Goal: Transaction & Acquisition: Purchase product/service

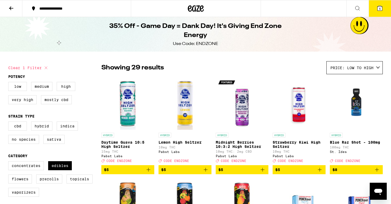
click at [195, 10] on icon at bounding box center [196, 8] width 8 height 6
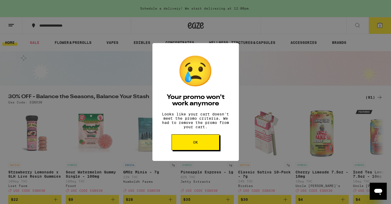
click at [198, 144] on span "OK" at bounding box center [195, 143] width 5 height 4
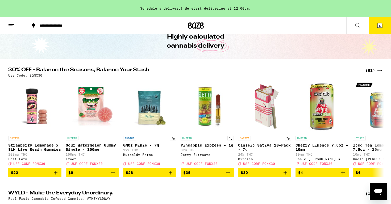
scroll to position [31, 0]
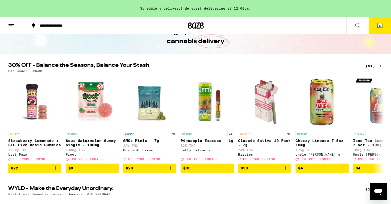
click at [382, 27] on icon at bounding box center [380, 25] width 5 height 5
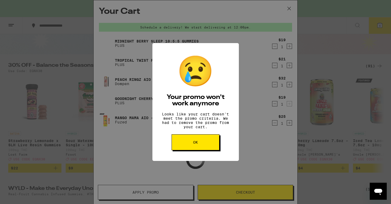
click at [189, 144] on button "OK" at bounding box center [196, 142] width 48 height 16
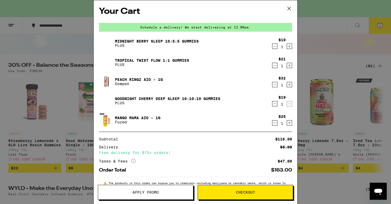
click at [275, 123] on icon "Decrement" at bounding box center [275, 123] width 3 height 0
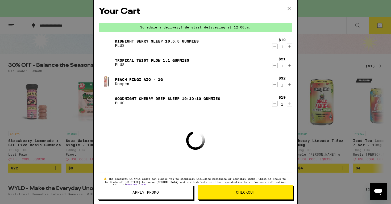
click at [273, 104] on icon "Decrement" at bounding box center [275, 104] width 5 height 6
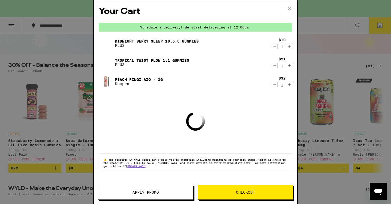
click at [273, 85] on icon "Decrement" at bounding box center [275, 84] width 5 height 6
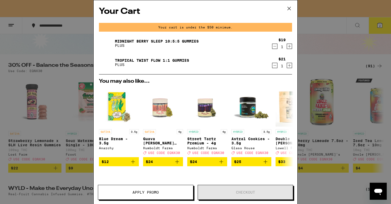
click at [274, 65] on icon "Decrement" at bounding box center [275, 65] width 5 height 6
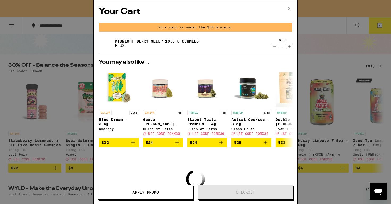
click at [273, 43] on div "$19 1" at bounding box center [282, 43] width 20 height 11
click at [273, 48] on icon "Decrement" at bounding box center [275, 46] width 5 height 6
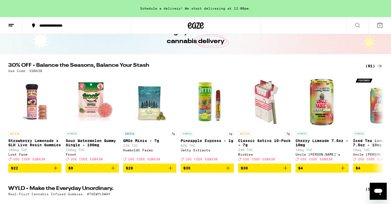
click at [367, 65] on div "(91)" at bounding box center [374, 66] width 17 height 6
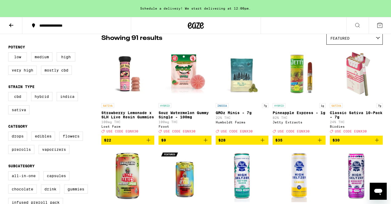
scroll to position [47, 0]
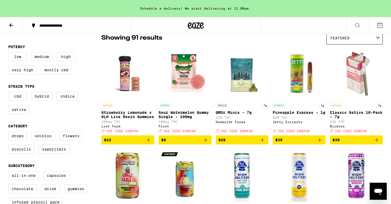
click at [45, 141] on label "Edibles" at bounding box center [43, 136] width 24 height 9
click at [10, 133] on input "Edibles" at bounding box center [9, 132] width 0 height 0
checkbox input "true"
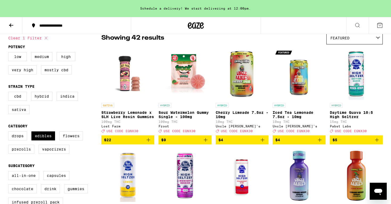
click at [334, 43] on div "Featured" at bounding box center [355, 38] width 56 height 13
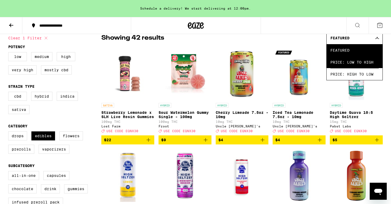
click at [334, 64] on span "Price: Low to High" at bounding box center [355, 62] width 48 height 12
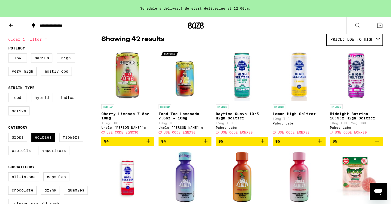
scroll to position [43, 0]
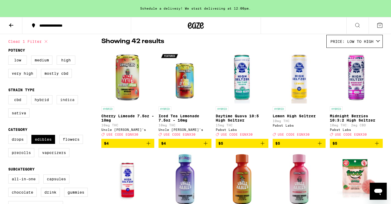
click at [67, 102] on label "Indica" at bounding box center [67, 99] width 21 height 9
click at [10, 96] on input "Indica" at bounding box center [9, 96] width 0 height 0
checkbox input "true"
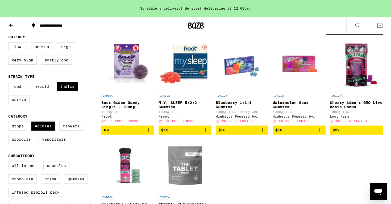
scroll to position [55, 0]
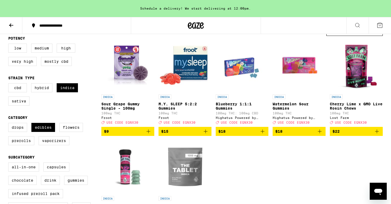
click at [148, 134] on icon "Add to bag" at bounding box center [148, 131] width 6 height 6
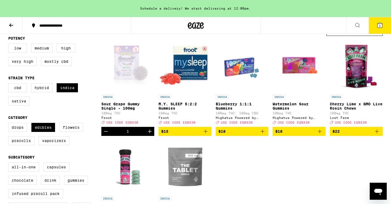
click at [148, 134] on icon "Increment" at bounding box center [150, 131] width 6 height 6
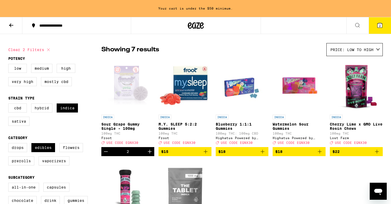
scroll to position [35, 0]
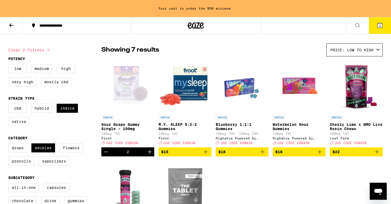
click at [11, 25] on icon at bounding box center [11, 25] width 4 height 4
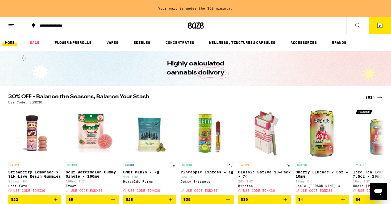
click at [371, 98] on div "(91)" at bounding box center [374, 97] width 17 height 6
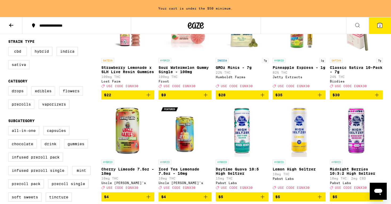
scroll to position [92, 0]
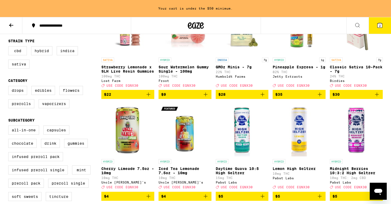
click at [57, 108] on label "Vaporizers" at bounding box center [54, 103] width 31 height 9
click at [10, 87] on input "Vaporizers" at bounding box center [9, 87] width 0 height 0
checkbox input "true"
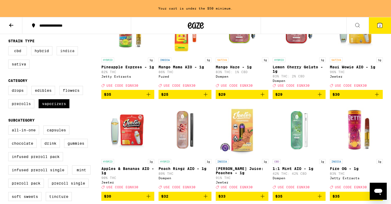
click at [68, 53] on label "Indica" at bounding box center [67, 50] width 21 height 9
click at [10, 47] on input "Indica" at bounding box center [9, 47] width 0 height 0
checkbox input "true"
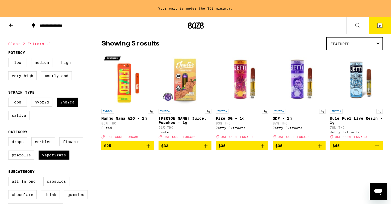
scroll to position [42, 0]
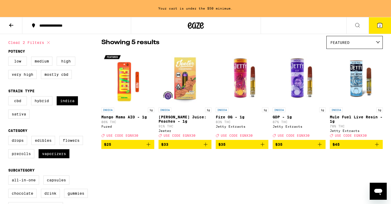
click at [263, 148] on icon "Add to bag" at bounding box center [263, 144] width 6 height 6
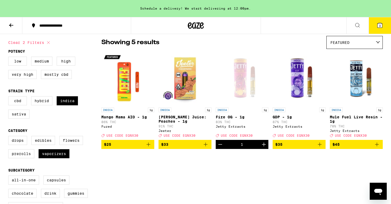
click at [318, 148] on icon "Add to bag" at bounding box center [320, 144] width 6 height 6
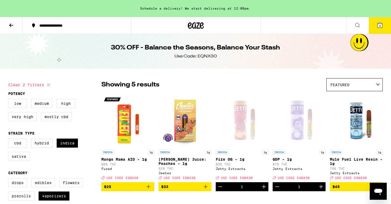
scroll to position [0, 0]
click at [379, 26] on icon at bounding box center [380, 25] width 5 height 5
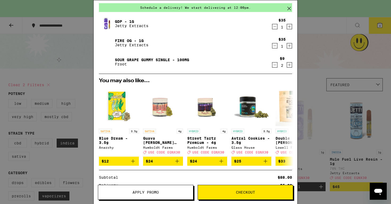
scroll to position [23, 0]
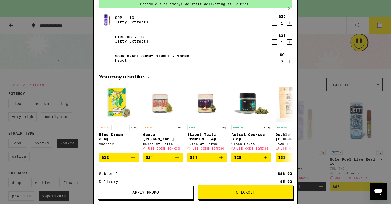
click at [155, 194] on span "Apply Promo" at bounding box center [146, 193] width 26 height 4
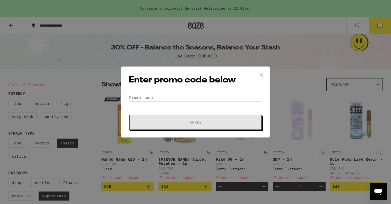
click at [156, 99] on input "Promo Code" at bounding box center [196, 98] width 134 height 8
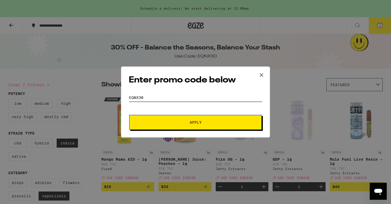
type input "eqnx30"
click at [196, 124] on span "Apply" at bounding box center [196, 123] width 12 height 4
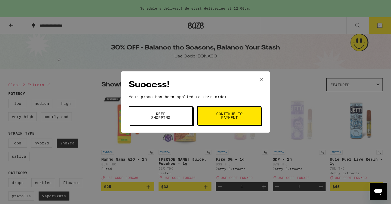
click at [161, 118] on span "Keep Shopping" at bounding box center [160, 115] width 27 height 7
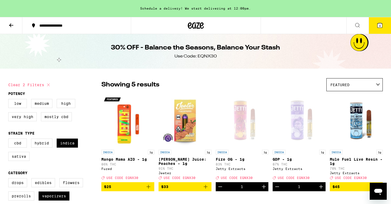
click at [380, 25] on span "4" at bounding box center [381, 25] width 2 height 3
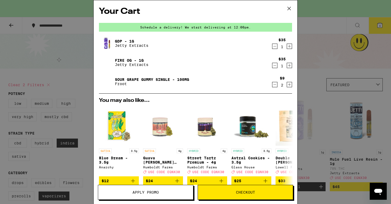
click at [289, 10] on icon at bounding box center [289, 9] width 8 height 8
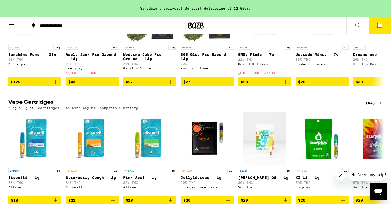
scroll to position [603, 0]
